Goal: Task Accomplishment & Management: Use online tool/utility

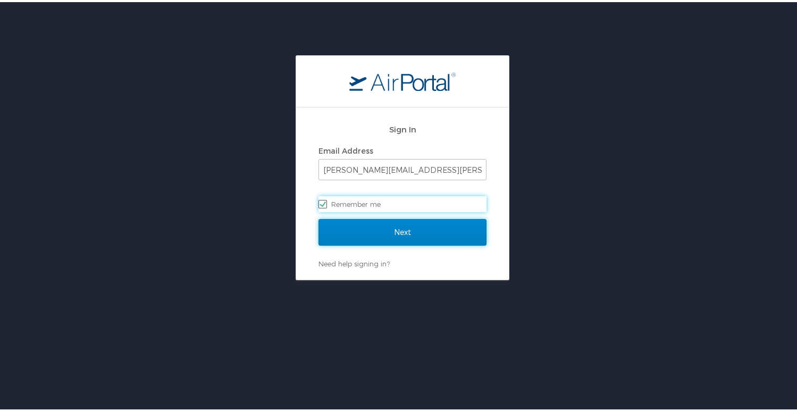
click at [384, 240] on input "Next" at bounding box center [403, 230] width 168 height 27
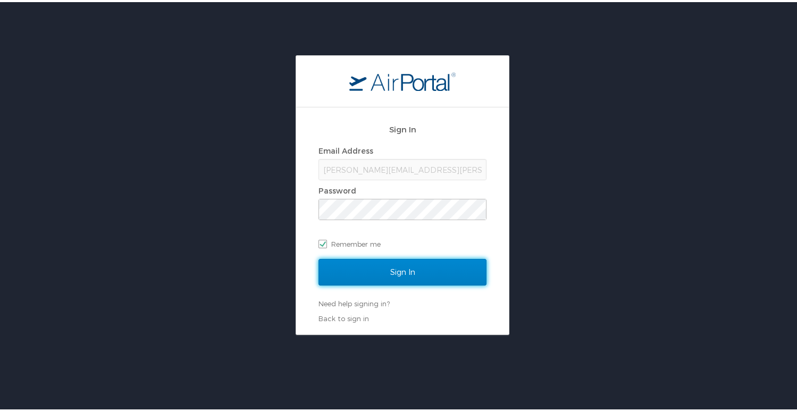
click at [393, 263] on input "Sign In" at bounding box center [403, 270] width 168 height 27
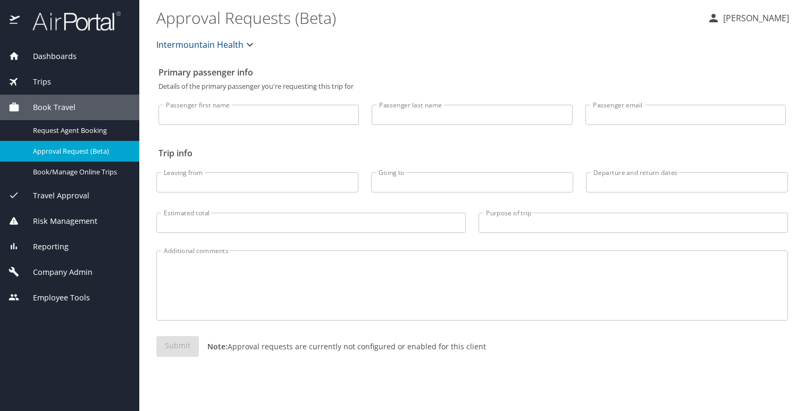
click at [104, 351] on div "Dashboards AirPortal 360™ Manager AirPortal 360™ Agent My Travel Dashboard Trip…" at bounding box center [69, 228] width 139 height 368
click at [71, 355] on div "Dashboards AirPortal 360™ Manager AirPortal 360™ Agent My Travel Dashboard Trip…" at bounding box center [69, 228] width 139 height 368
click at [88, 358] on div "Dashboards AirPortal 360™ Manager AirPortal 360™ Agent My Travel Dashboard Trip…" at bounding box center [69, 228] width 139 height 368
